Goal: Task Accomplishment & Management: Use online tool/utility

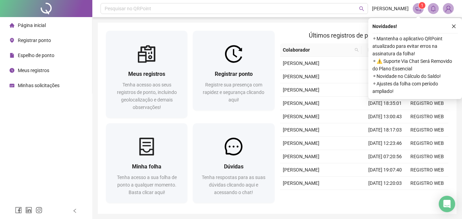
click at [238, 59] on img at bounding box center [234, 54] width 18 height 18
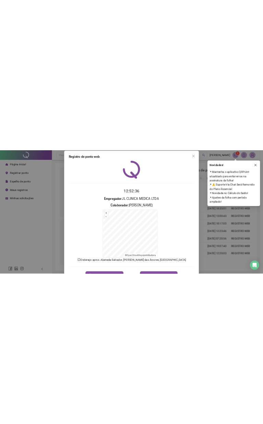
scroll to position [31, 0]
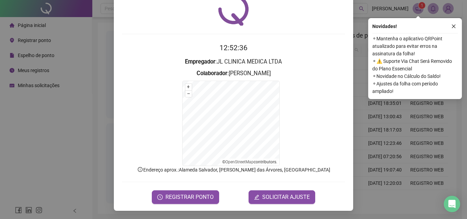
click at [170, 199] on span "REGISTRAR PONTO" at bounding box center [190, 197] width 48 height 8
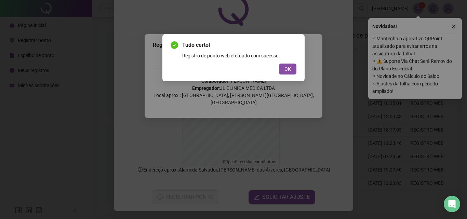
click at [283, 66] on button "OK" at bounding box center [287, 69] width 17 height 11
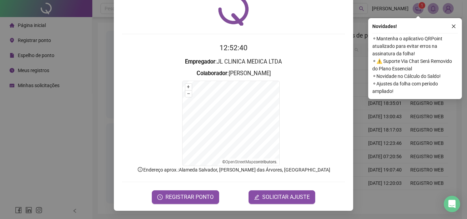
click at [275, 197] on span "SOLICITAR AJUSTE" at bounding box center [286, 197] width 48 height 8
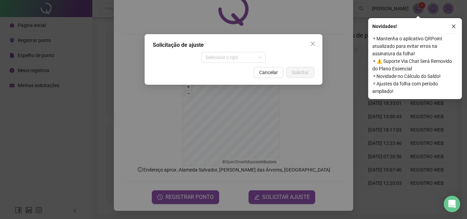
click at [232, 56] on span "Selecione o tipo" at bounding box center [234, 57] width 56 height 10
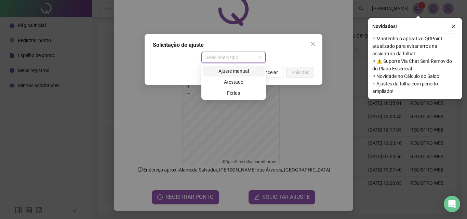
click at [227, 70] on div "Ajuste manual" at bounding box center [234, 71] width 54 height 8
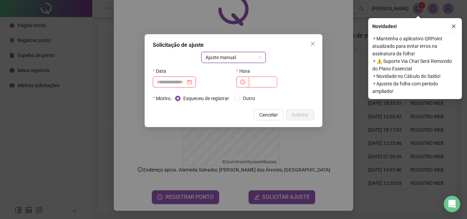
click at [181, 81] on input at bounding box center [171, 82] width 29 height 8
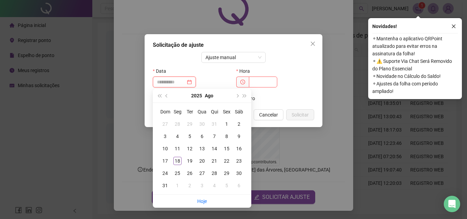
type input "**********"
click at [177, 164] on div "18" at bounding box center [177, 161] width 8 height 8
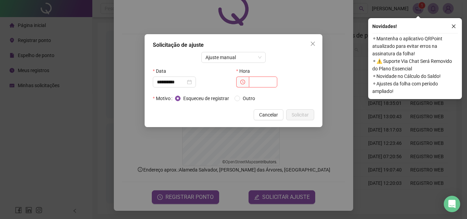
click at [262, 76] on div "Hora" at bounding box center [275, 71] width 78 height 11
click at [261, 80] on input "text" at bounding box center [263, 82] width 28 height 11
type input "*****"
click at [309, 113] on button "Solicitar" at bounding box center [300, 114] width 28 height 11
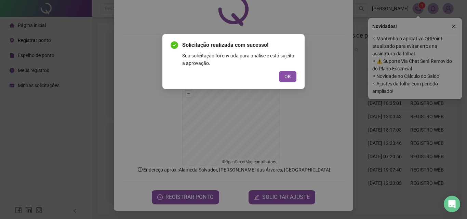
click at [292, 76] on button "OK" at bounding box center [287, 76] width 17 height 11
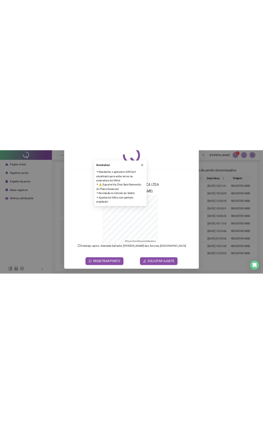
scroll to position [0, 0]
